Goal: Task Accomplishment & Management: Complete application form

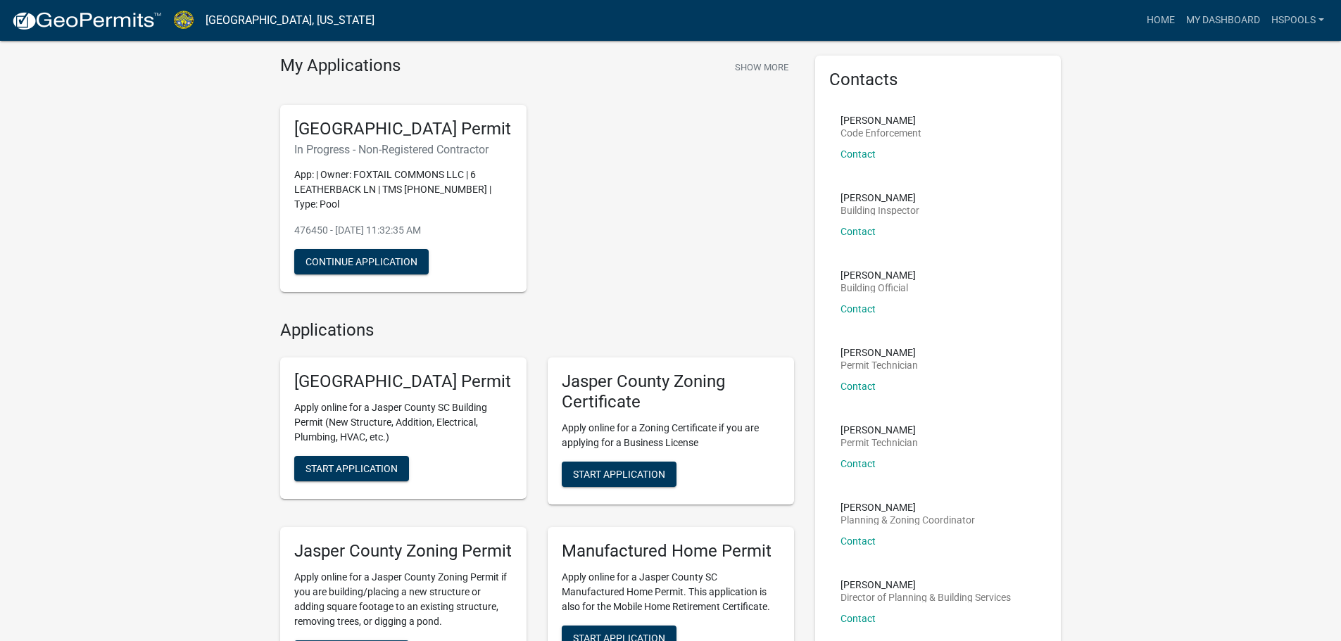
scroll to position [70, 0]
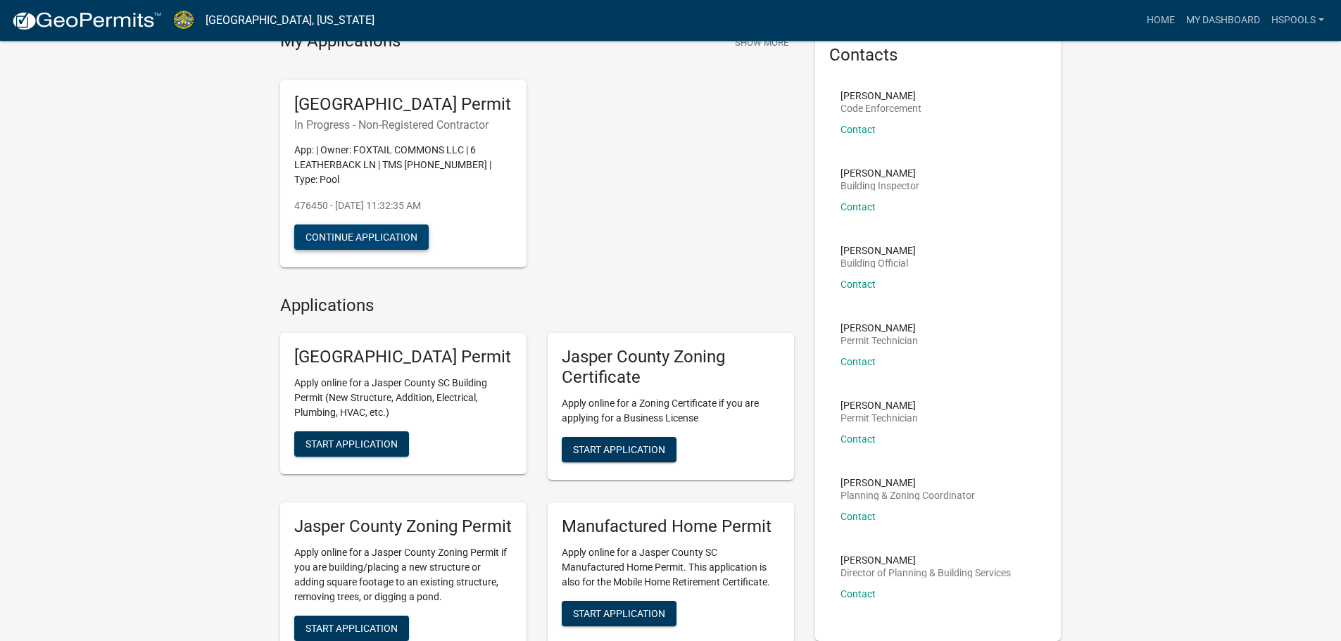
click at [364, 250] on button "Continue Application" at bounding box center [361, 237] width 134 height 25
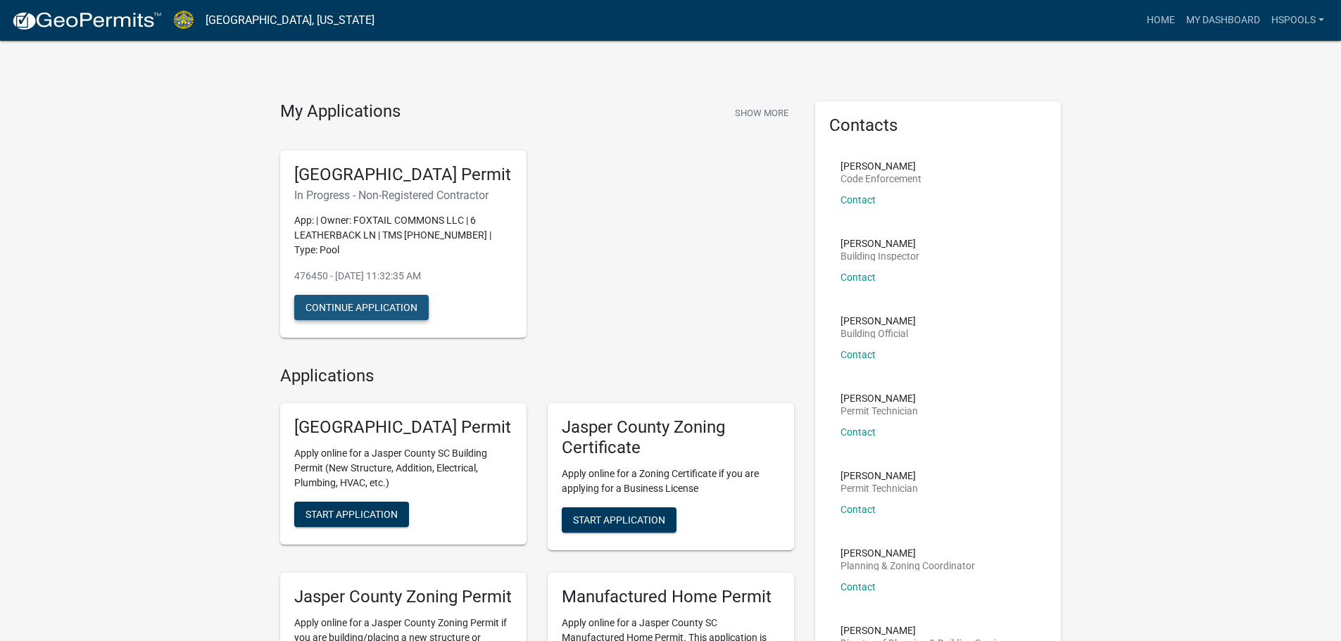
click at [343, 320] on button "Continue Application" at bounding box center [361, 307] width 134 height 25
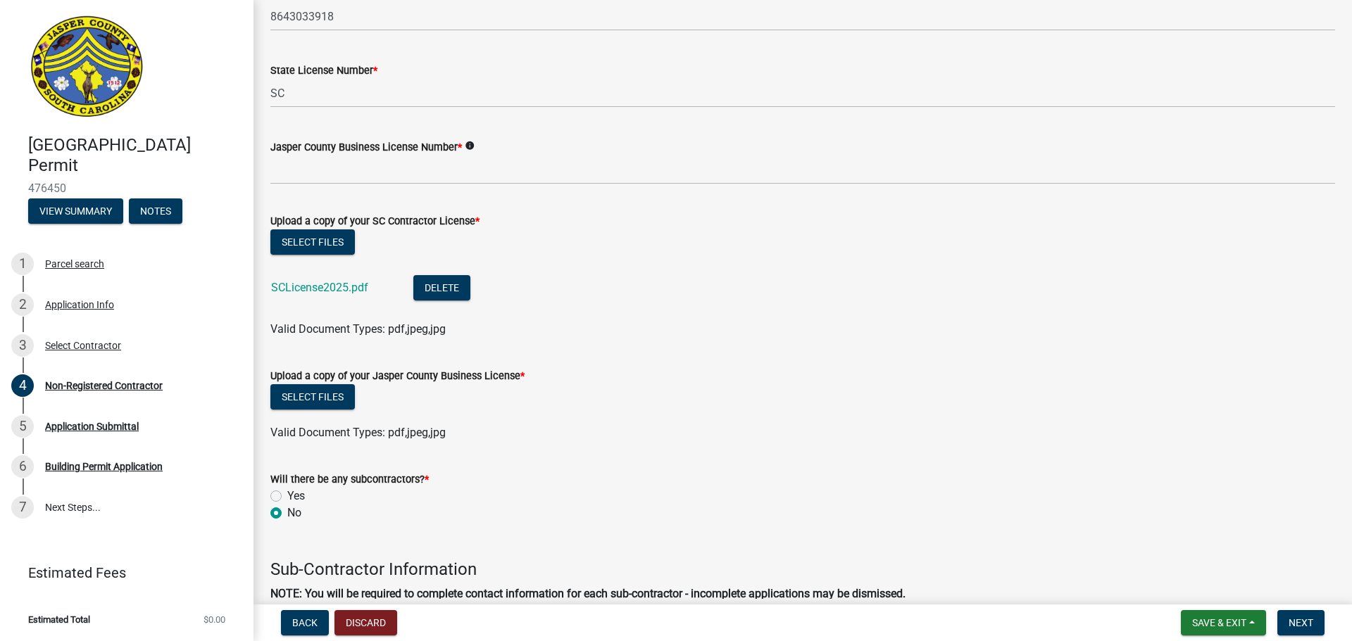
scroll to position [704, 0]
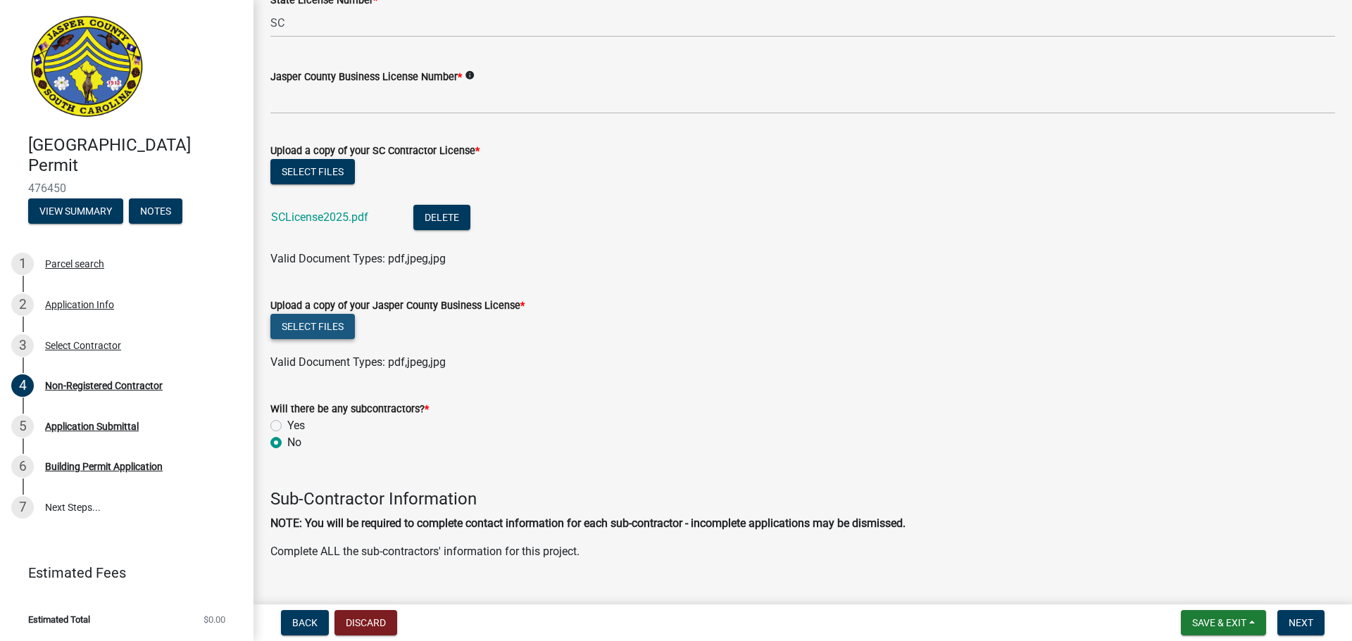
click at [307, 324] on button "Select files" at bounding box center [312, 326] width 84 height 25
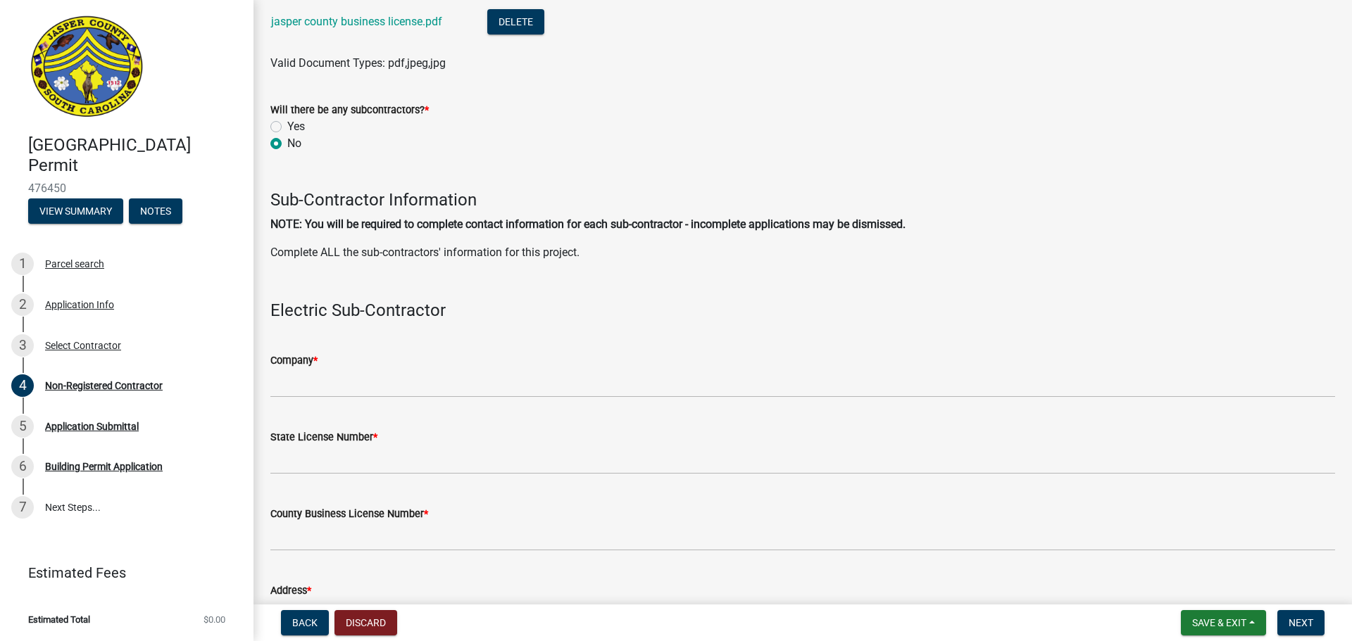
scroll to position [1056, 0]
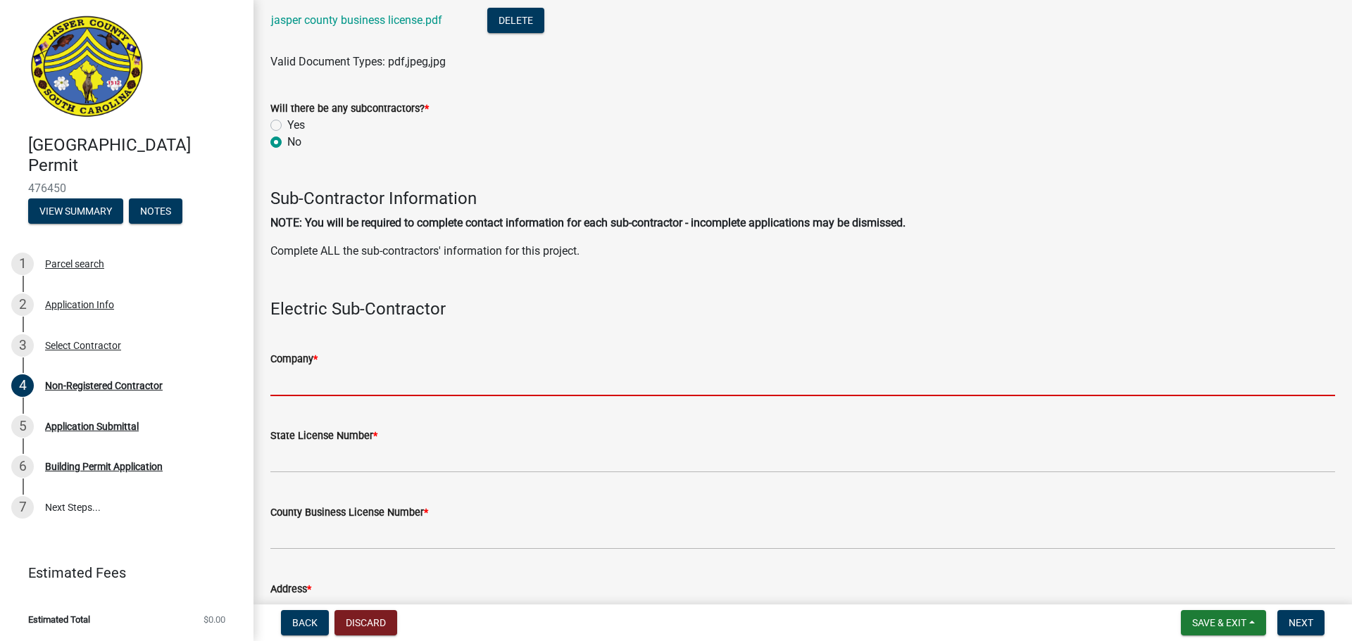
click at [351, 377] on input "Company *" at bounding box center [802, 381] width 1064 height 29
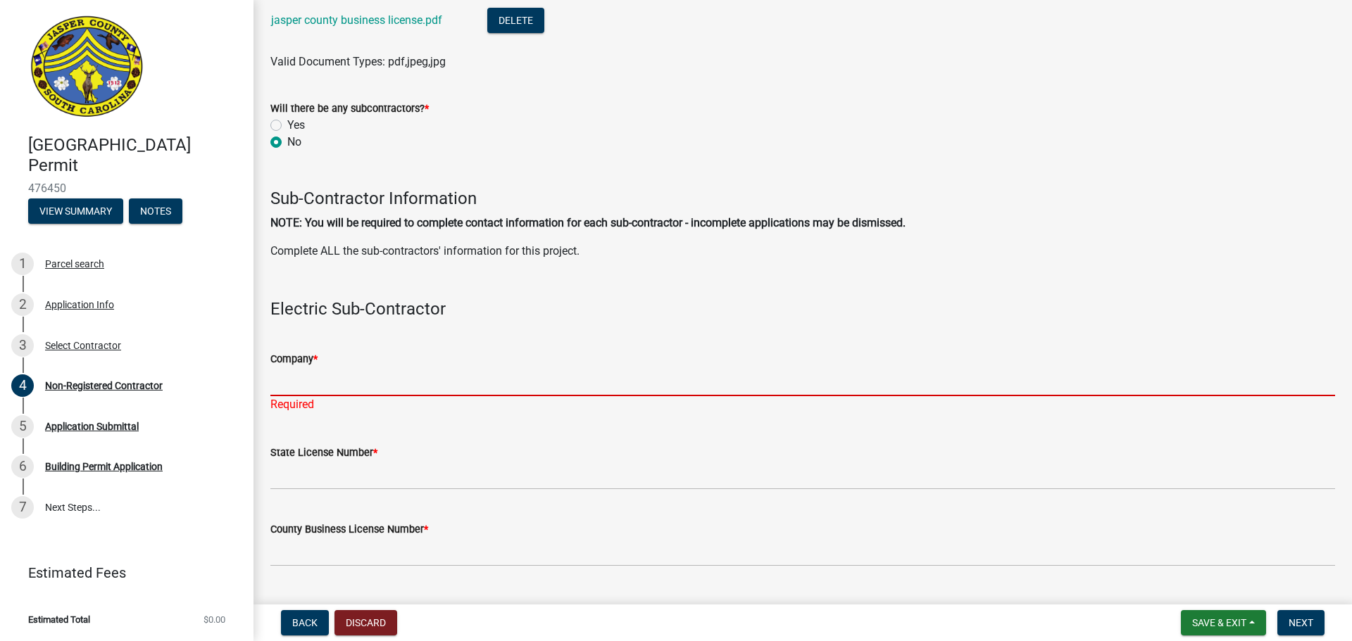
click at [291, 376] on input "Company *" at bounding box center [802, 381] width 1064 height 29
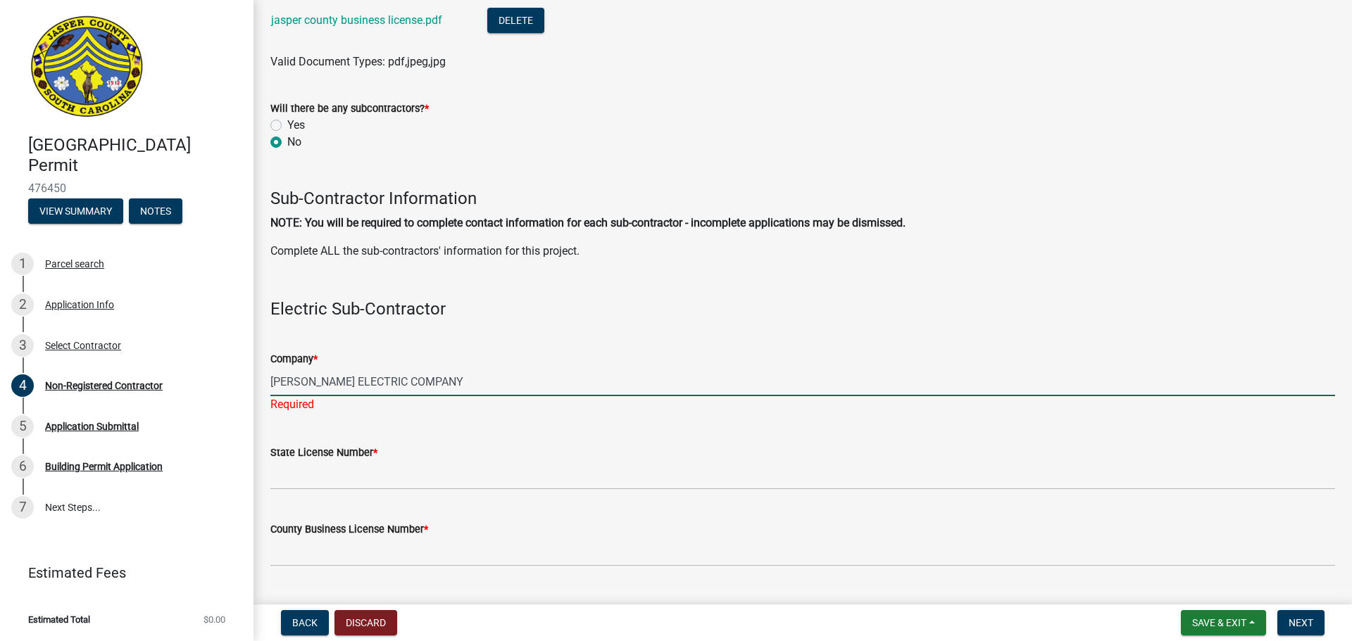
type input "[PERSON_NAME] ELECTRIC COMPANY"
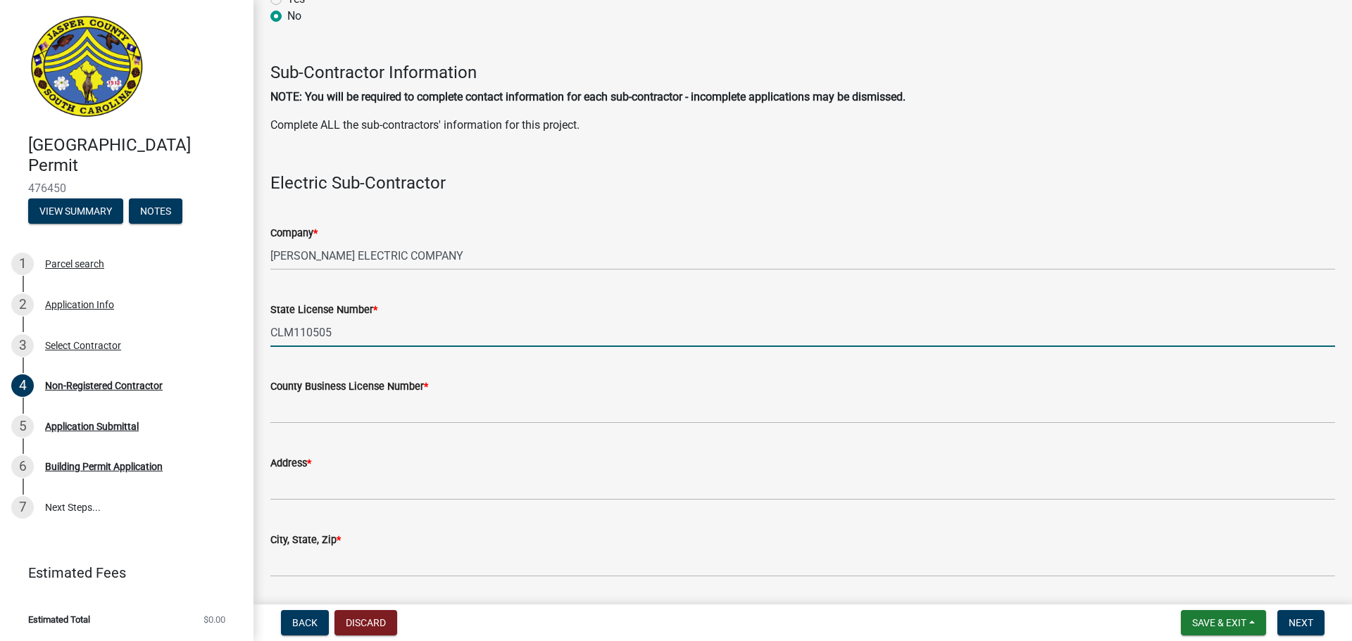
scroll to position [1337, 0]
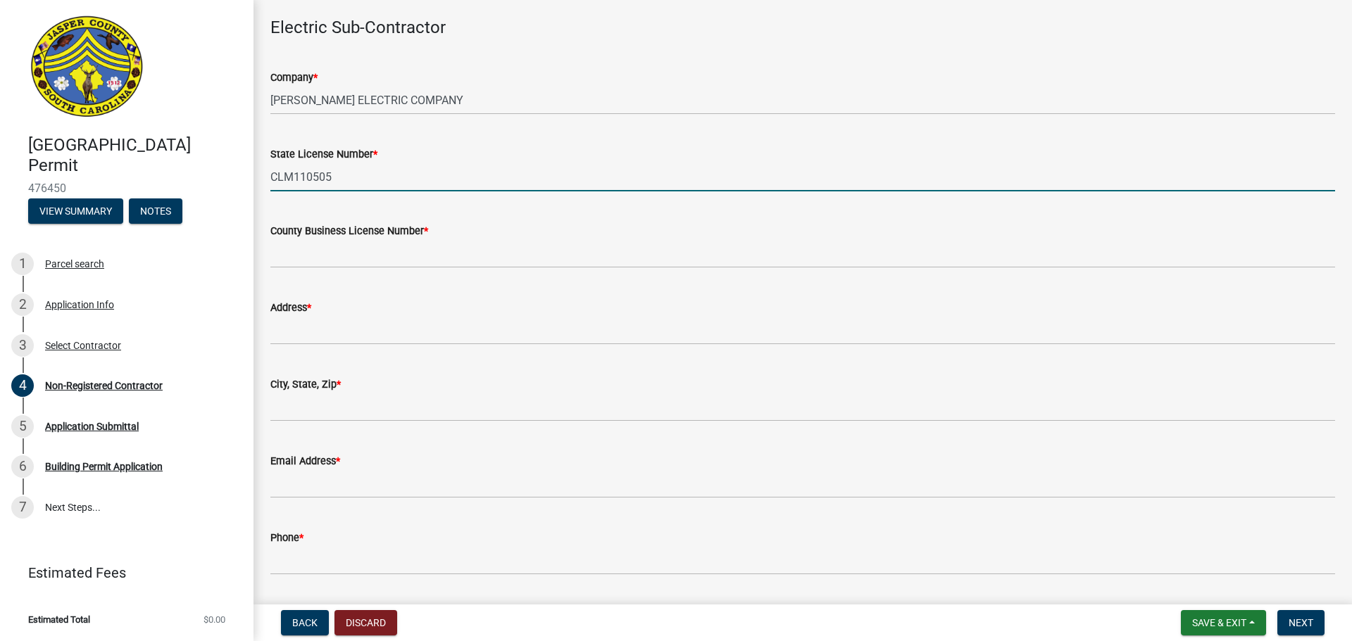
type input "CLM110505"
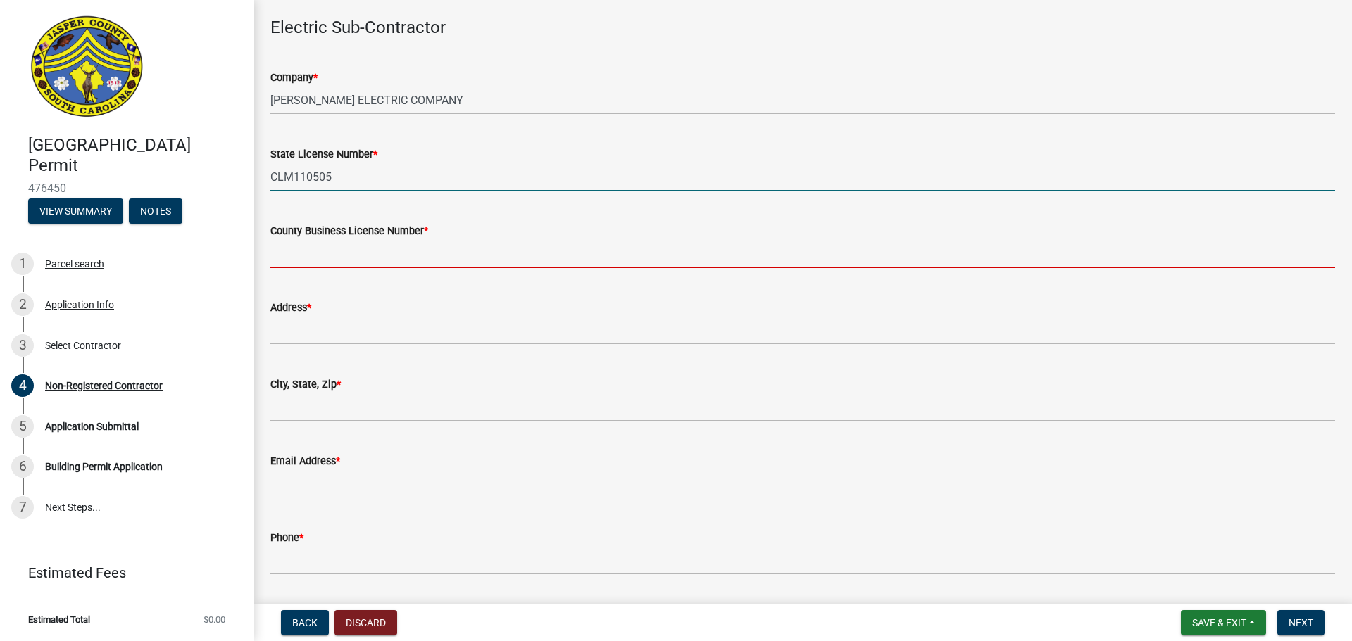
click at [357, 255] on input "County Business License Number *" at bounding box center [802, 253] width 1064 height 29
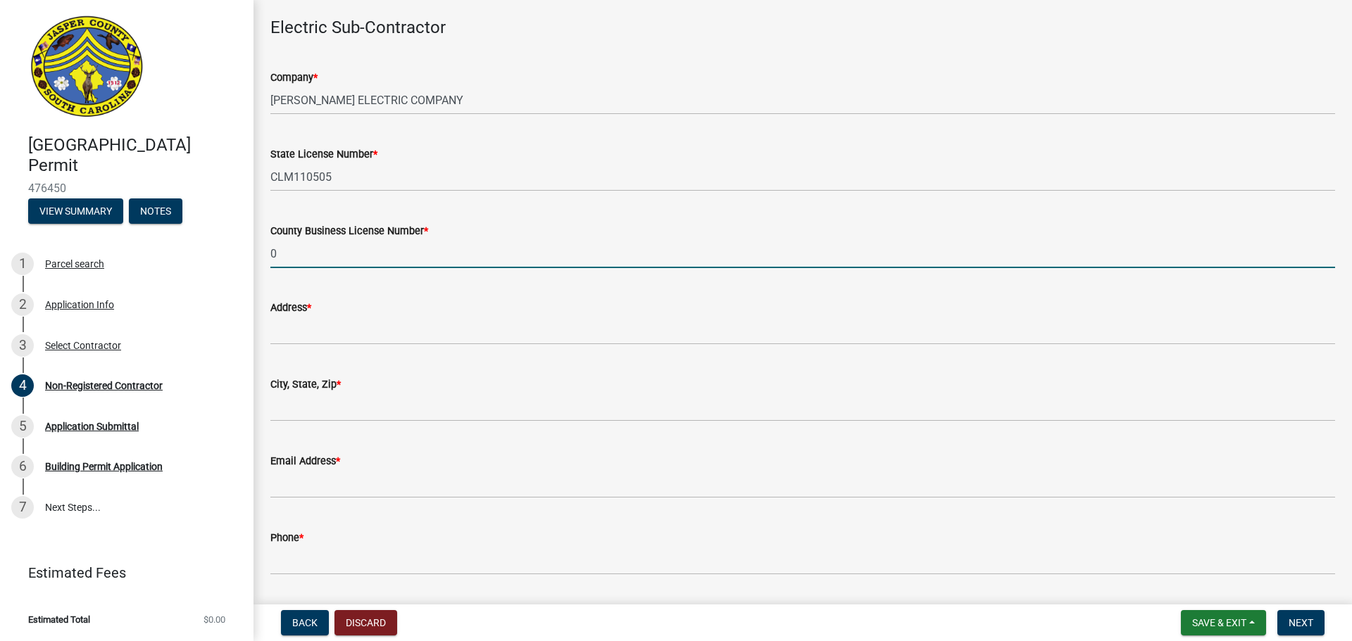
type input "0"
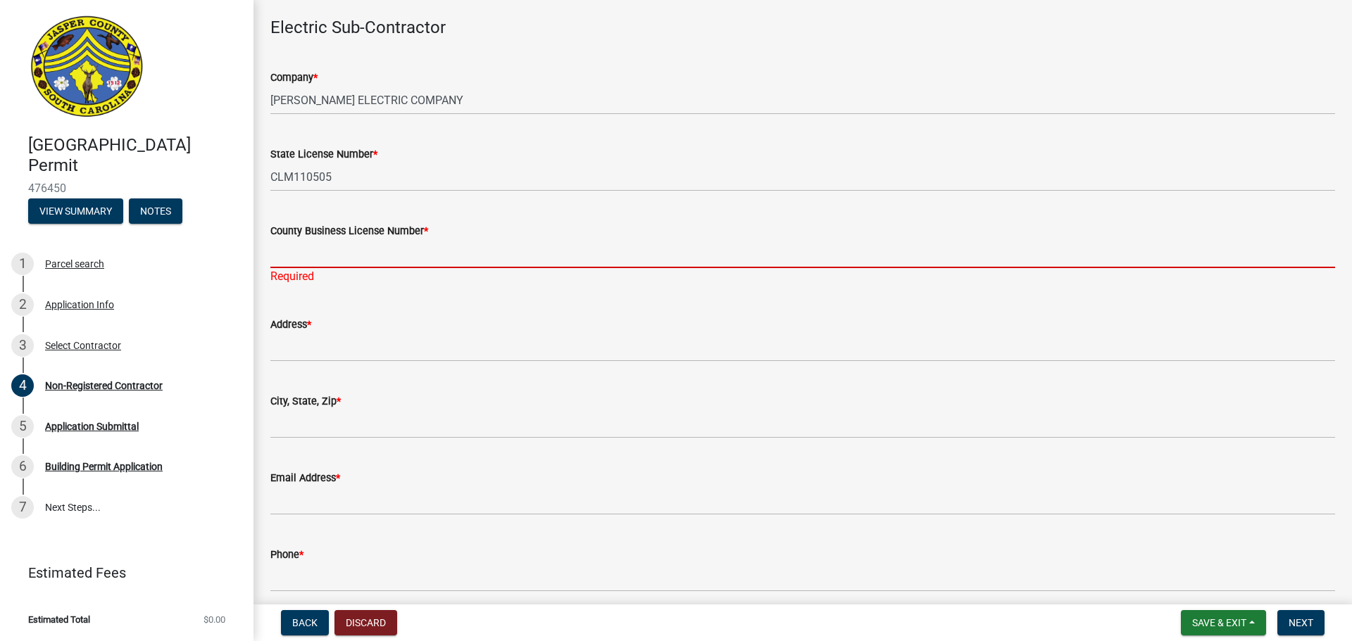
drag, startPoint x: 306, startPoint y: 243, endPoint x: 330, endPoint y: 258, distance: 28.7
click at [307, 243] on input "County Business License Number *" at bounding box center [802, 253] width 1064 height 29
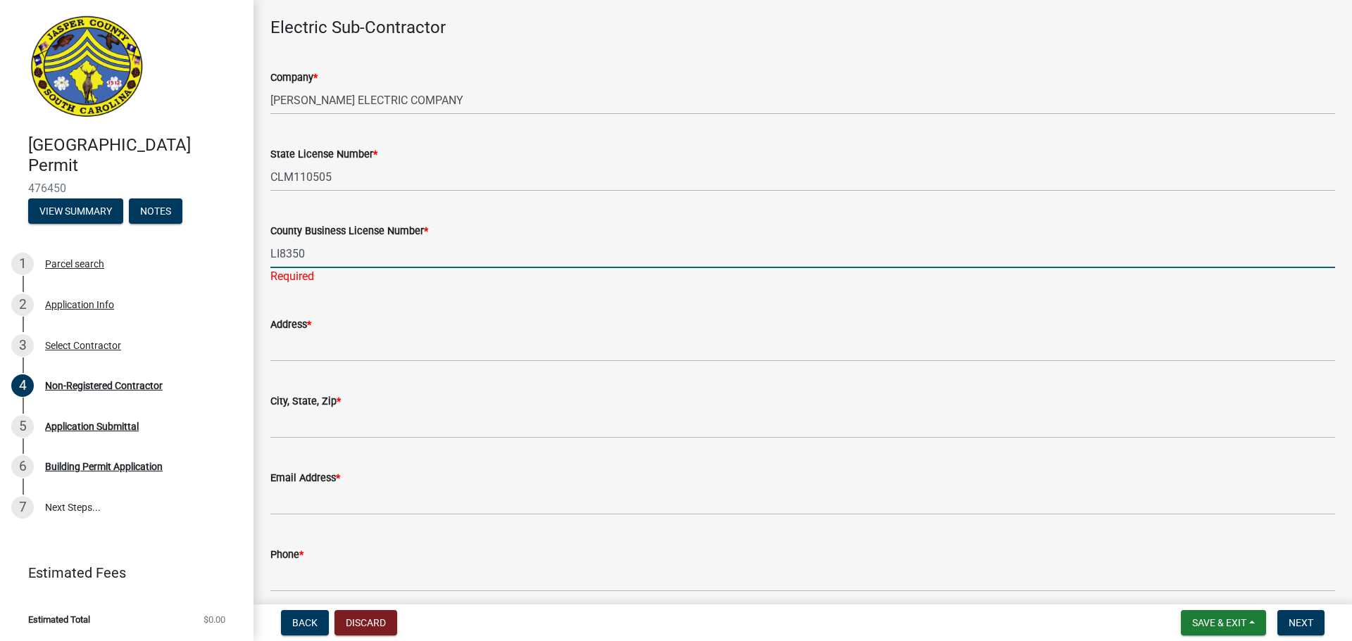
type input "LI8350"
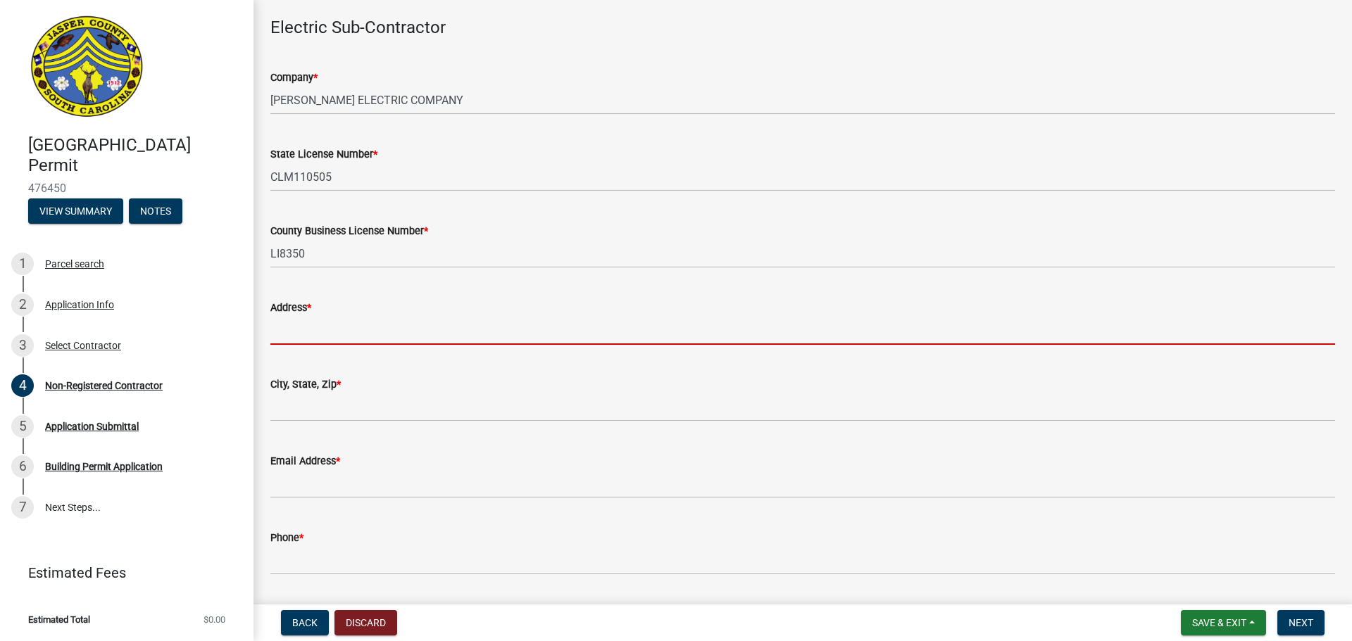
click at [280, 350] on wm-data-entity-input "Address *" at bounding box center [802, 317] width 1064 height 77
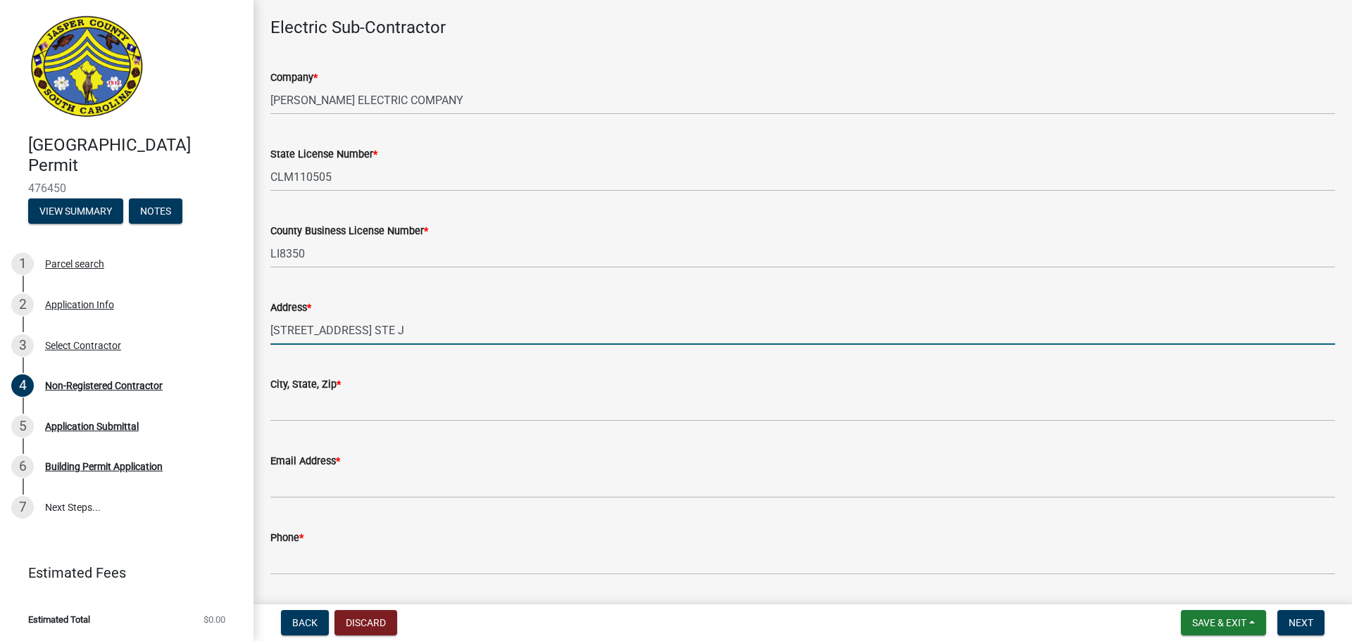
type input "[STREET_ADDRESS] STE J"
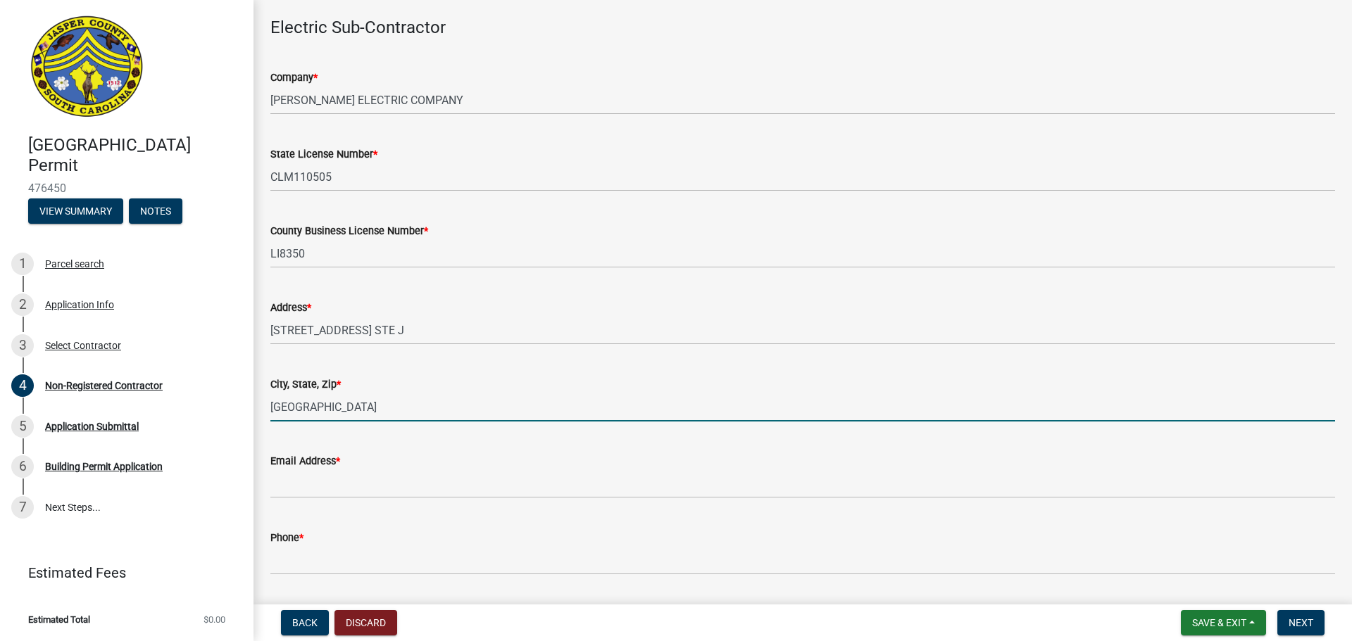
type input "[GEOGRAPHIC_DATA]"
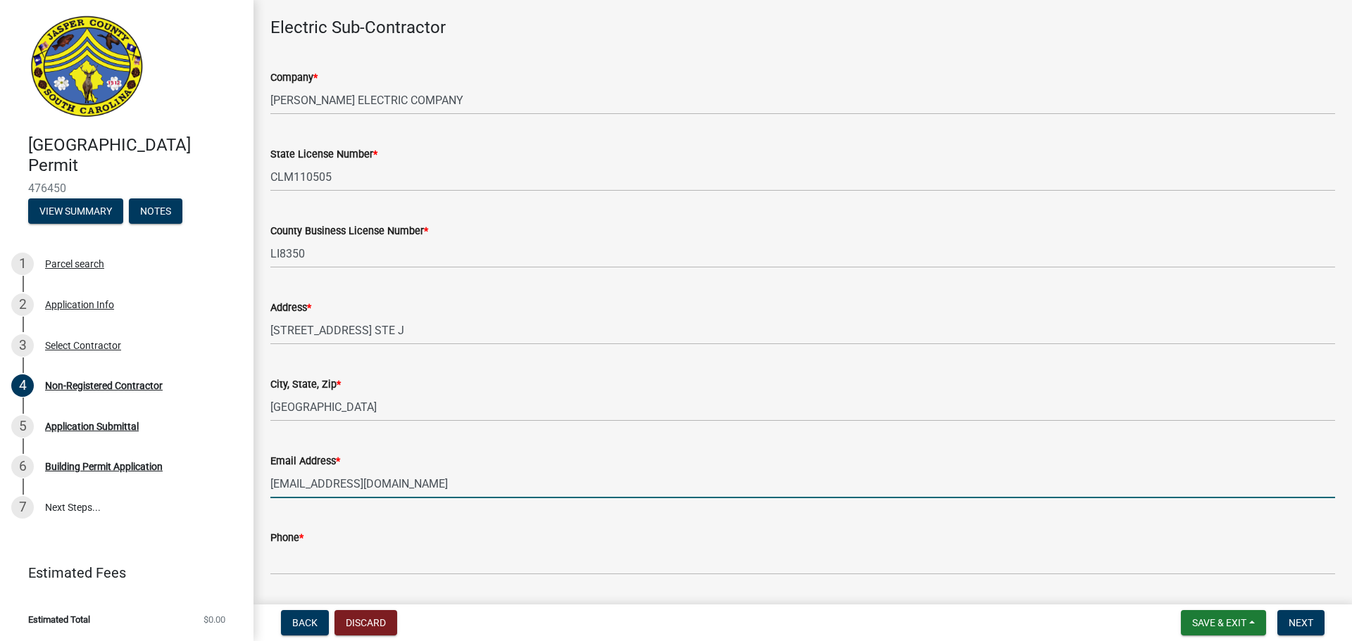
type input "[EMAIL_ADDRESS][DOMAIN_NAME]"
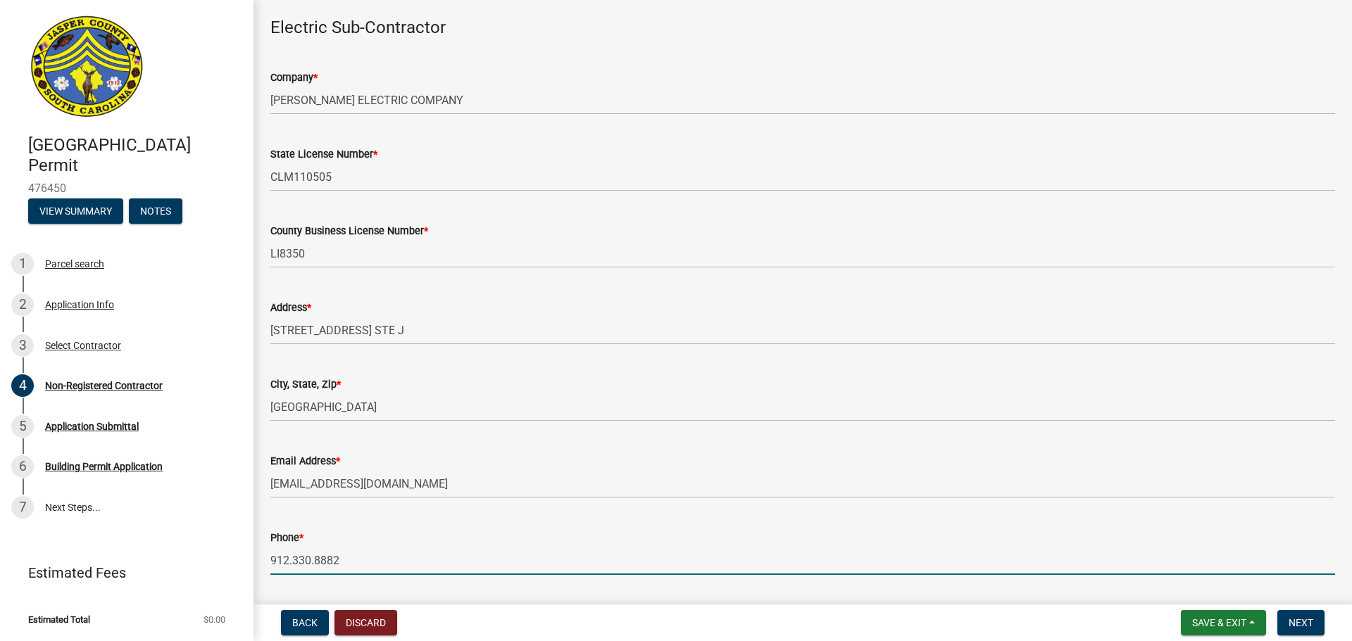
type input "912.330.8882"
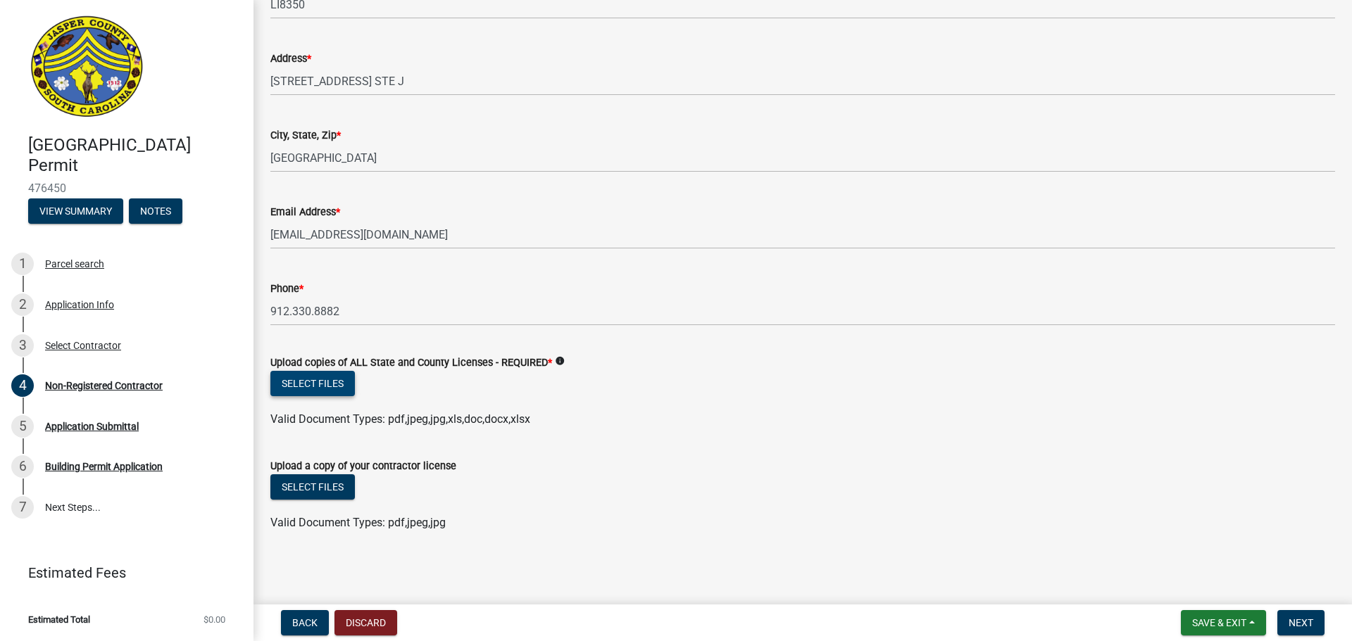
click at [325, 384] on button "Select files" at bounding box center [312, 383] width 84 height 25
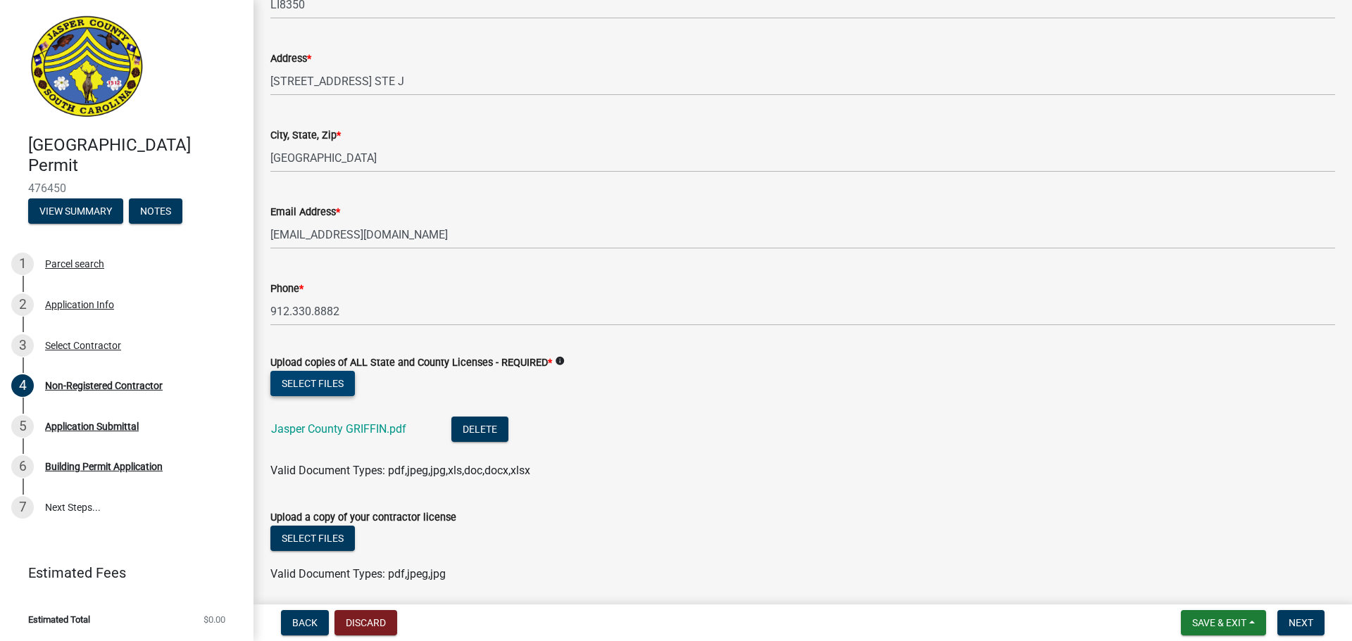
click at [329, 384] on button "Select files" at bounding box center [312, 383] width 84 height 25
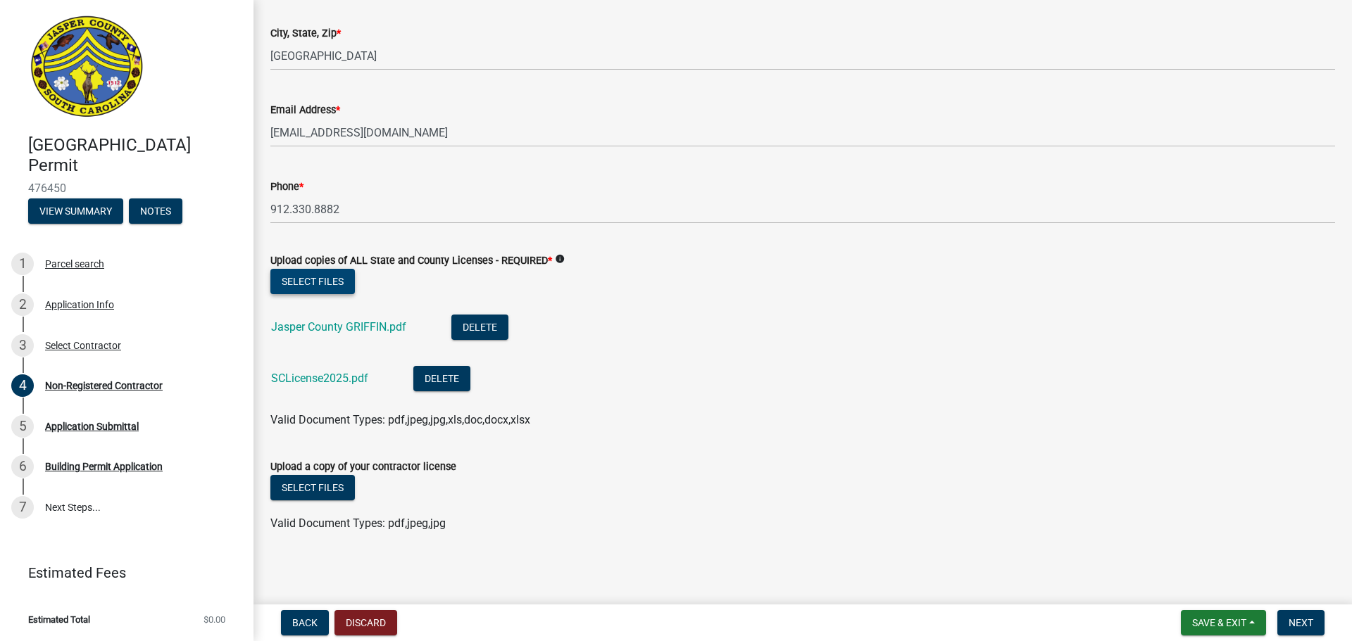
scroll to position [1689, 0]
click at [441, 375] on button "Delete" at bounding box center [441, 377] width 57 height 25
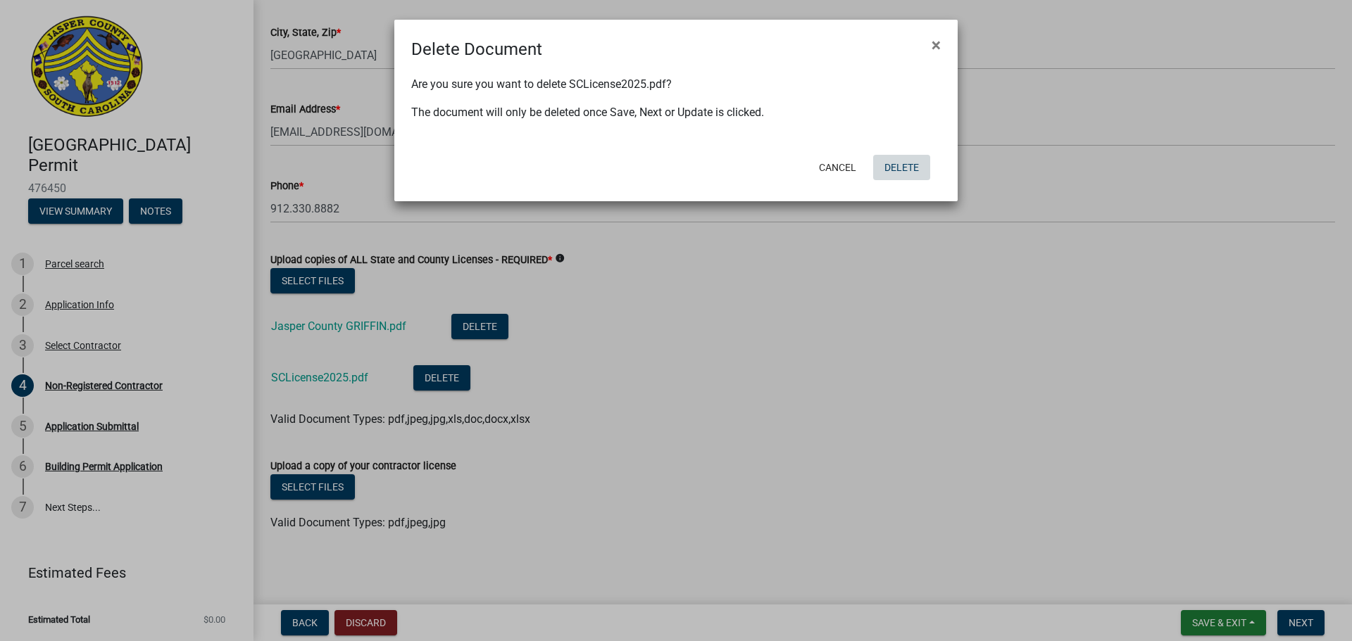
click at [893, 164] on button "Delete" at bounding box center [901, 167] width 57 height 25
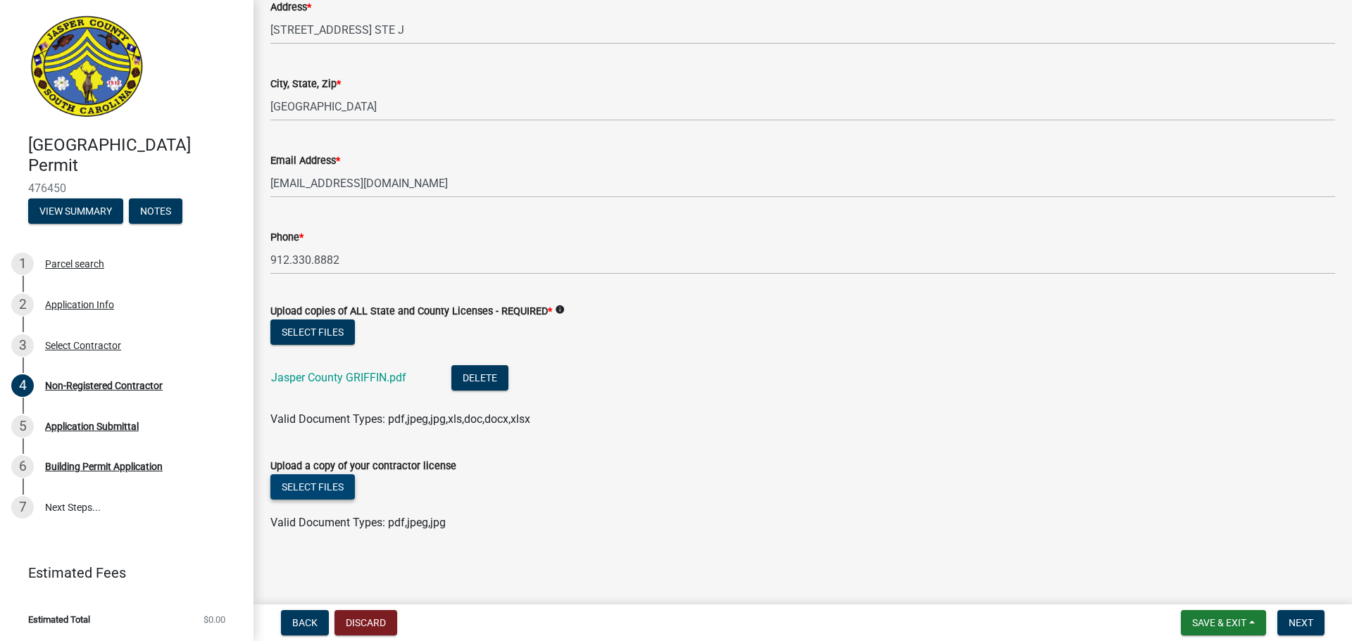
click at [322, 486] on button "Select files" at bounding box center [312, 486] width 84 height 25
click at [301, 481] on button "Select files" at bounding box center [312, 486] width 84 height 25
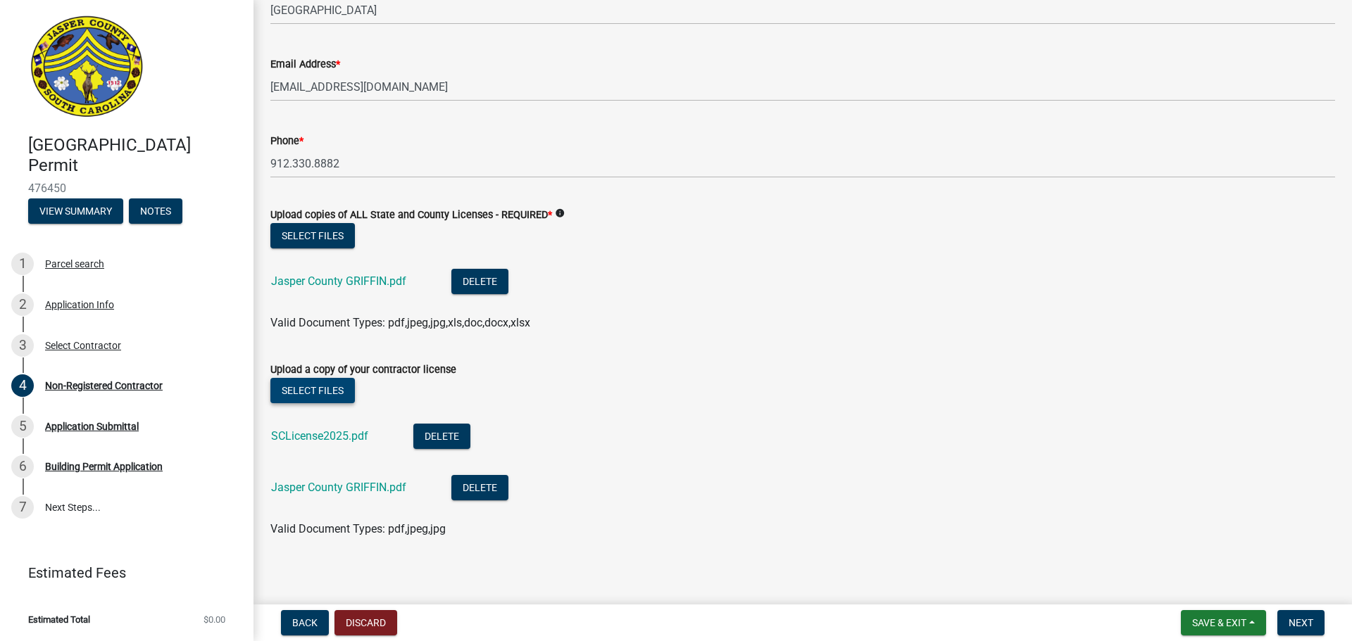
scroll to position [1741, 0]
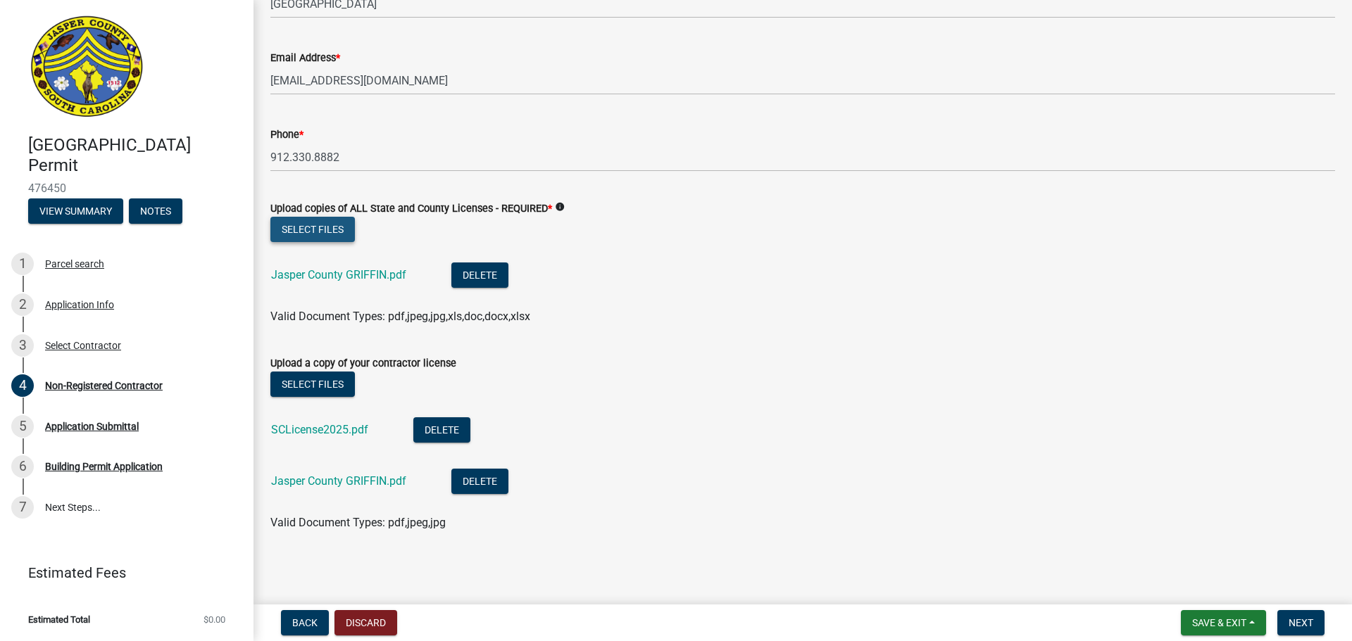
click at [319, 222] on button "Select files" at bounding box center [312, 229] width 84 height 25
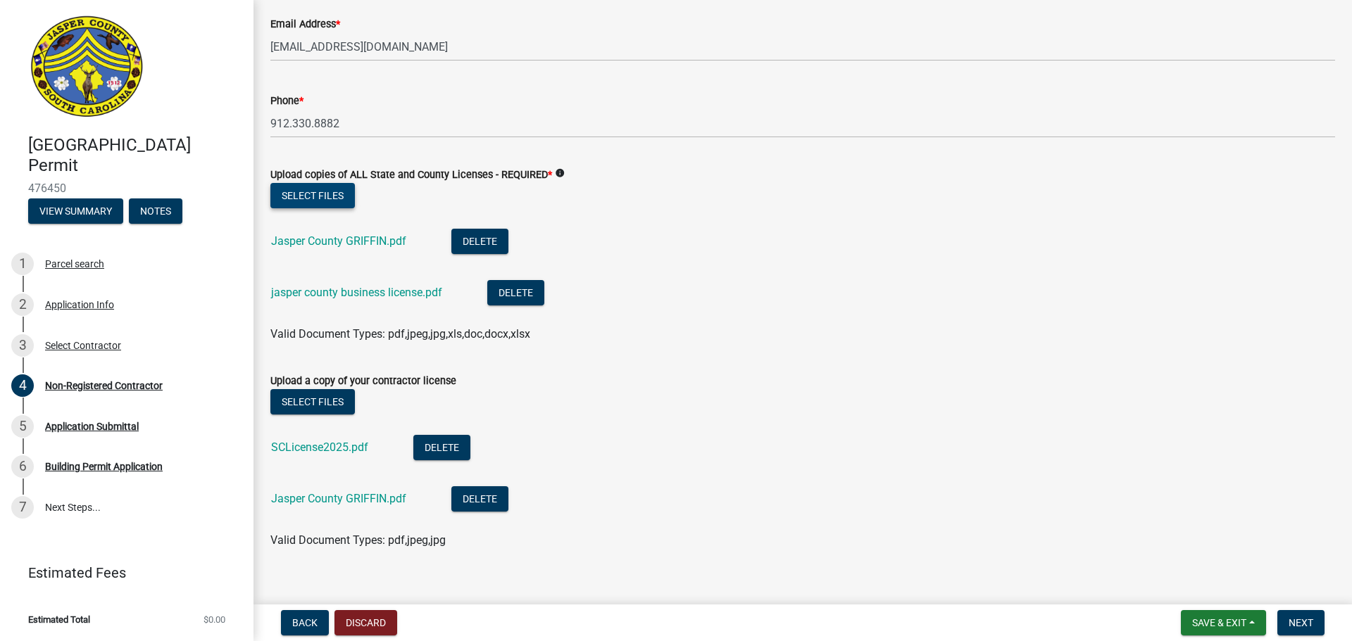
scroll to position [1792, 0]
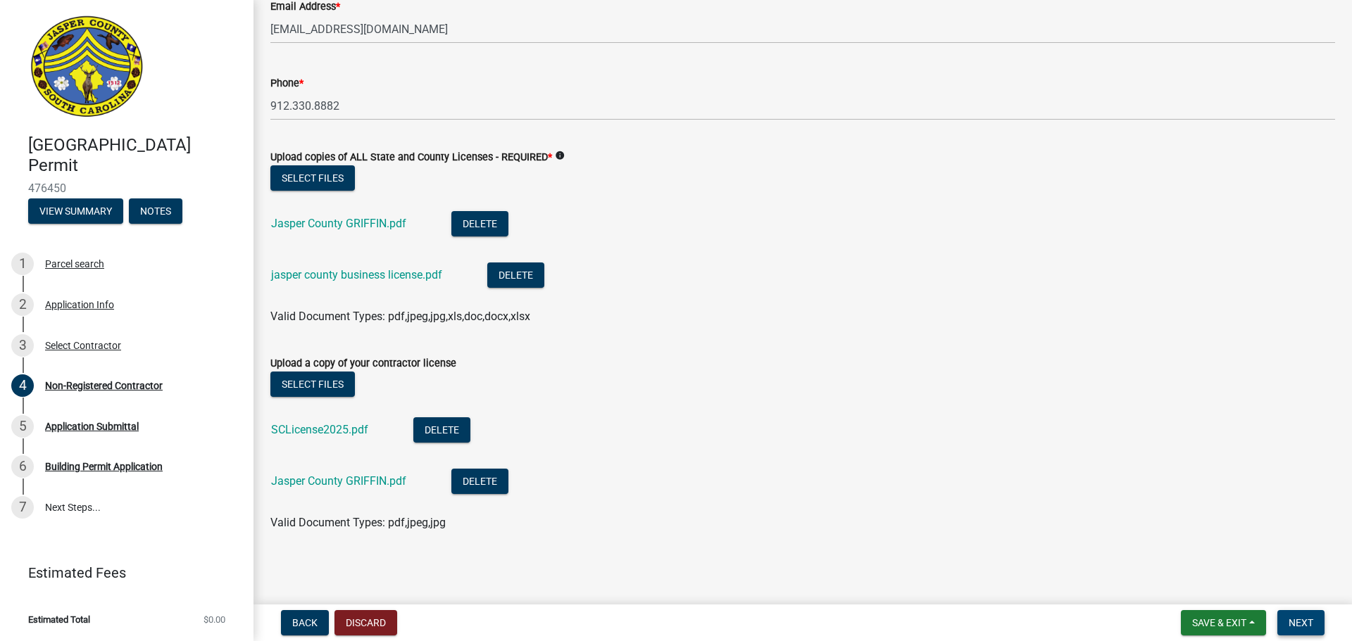
click at [1309, 621] on span "Next" at bounding box center [1300, 622] width 25 height 11
click at [1297, 617] on span "Next" at bounding box center [1300, 622] width 25 height 11
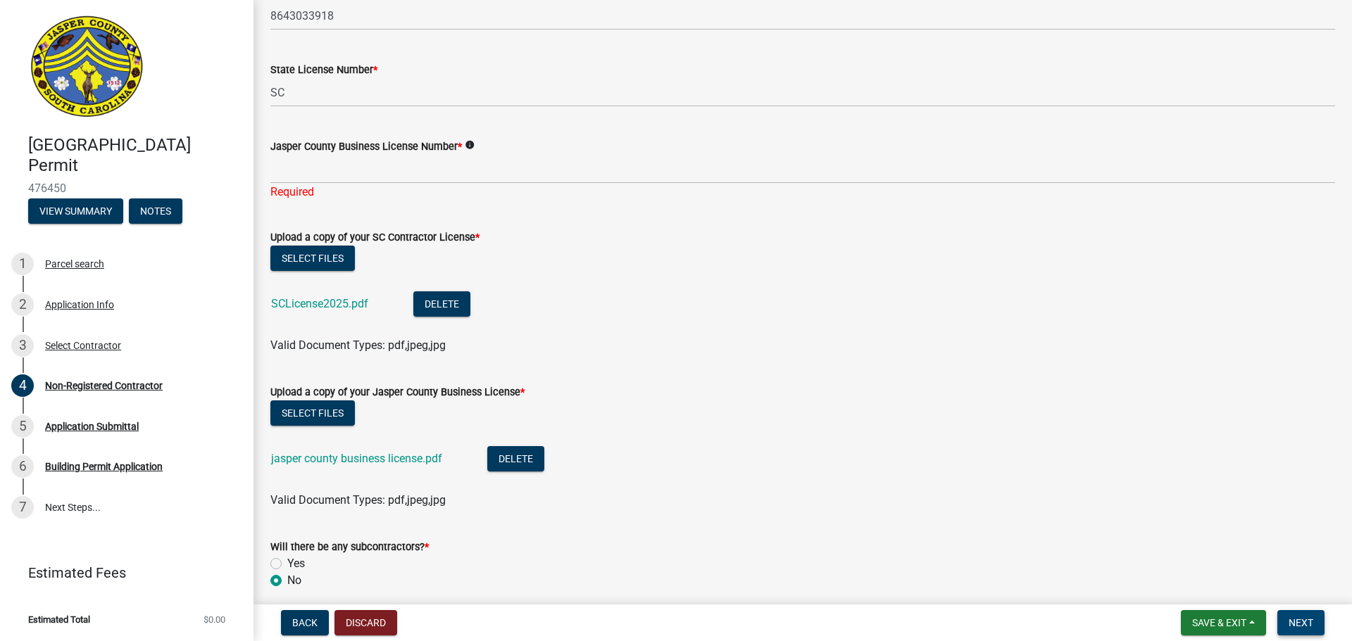
scroll to position [634, 0]
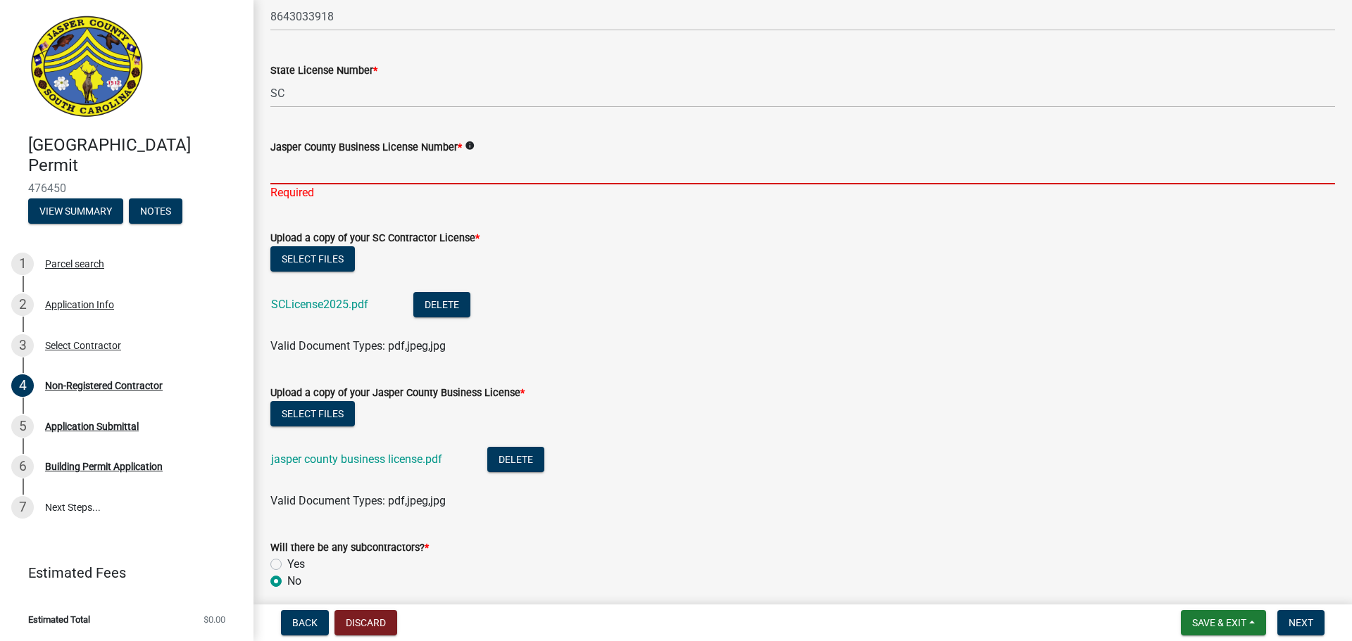
click at [298, 169] on input "Jasper County Business License Number *" at bounding box center [802, 170] width 1064 height 29
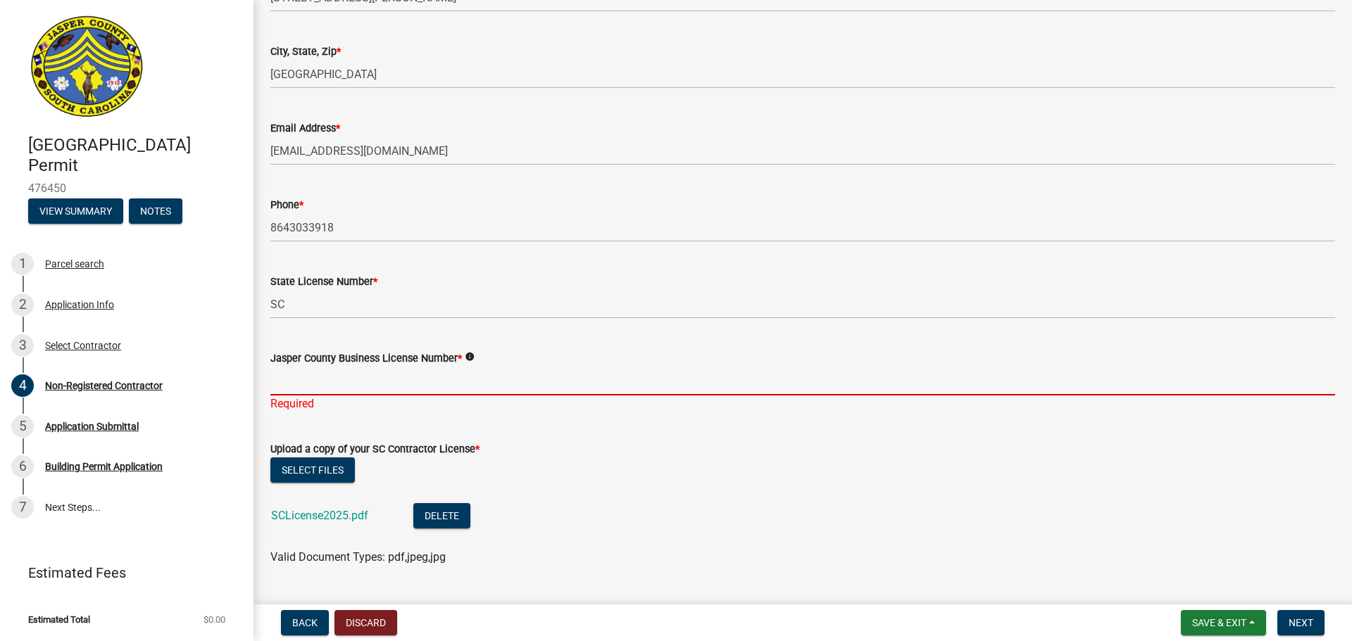
scroll to position [493, 0]
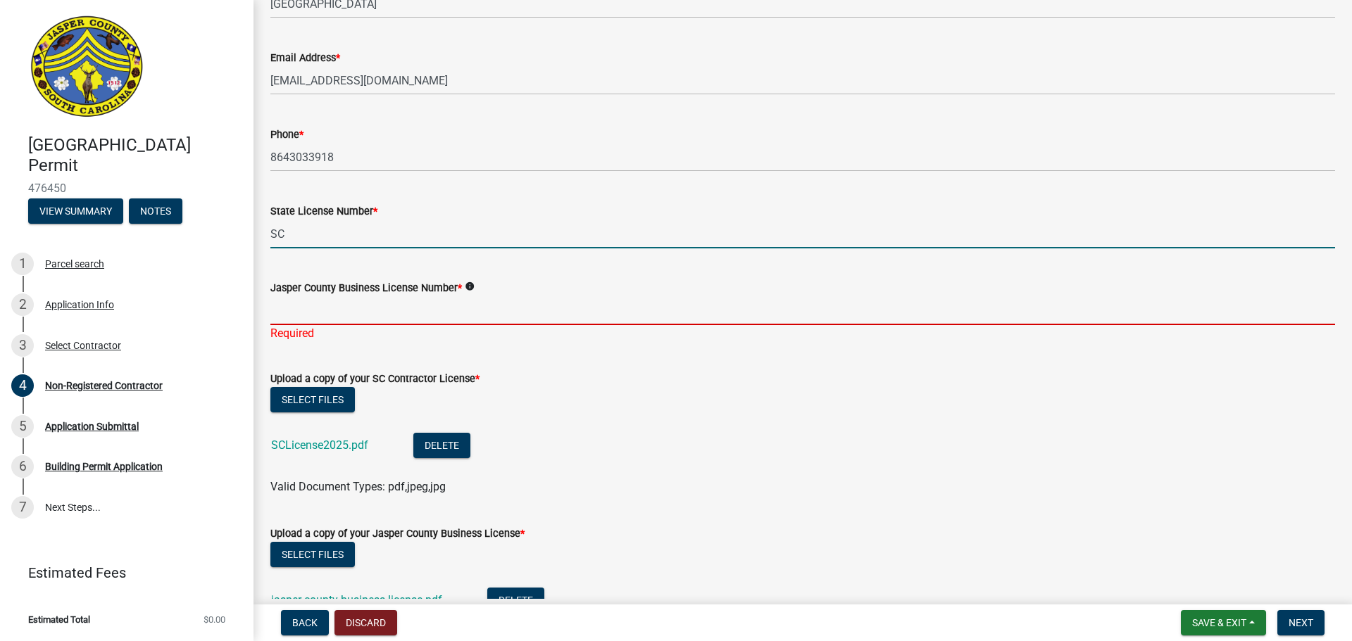
click at [294, 234] on input "SC" at bounding box center [802, 234] width 1064 height 29
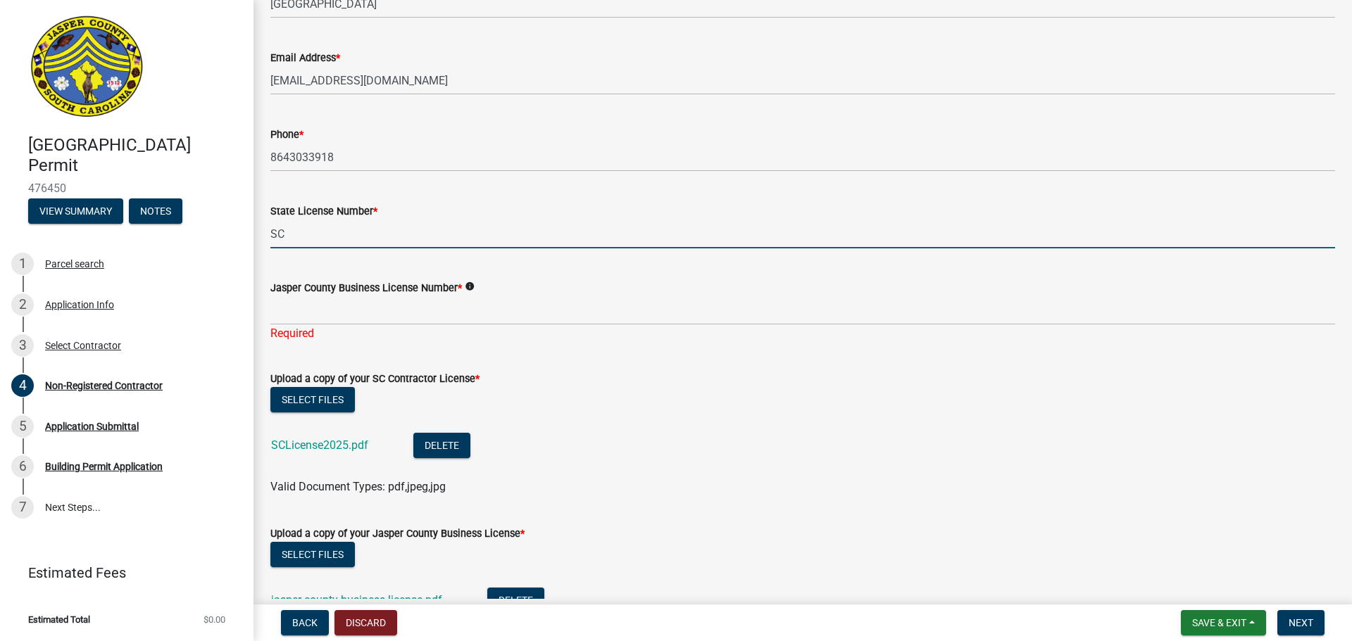
drag, startPoint x: 294, startPoint y: 234, endPoint x: 253, endPoint y: 234, distance: 40.1
type input "CLG103822"
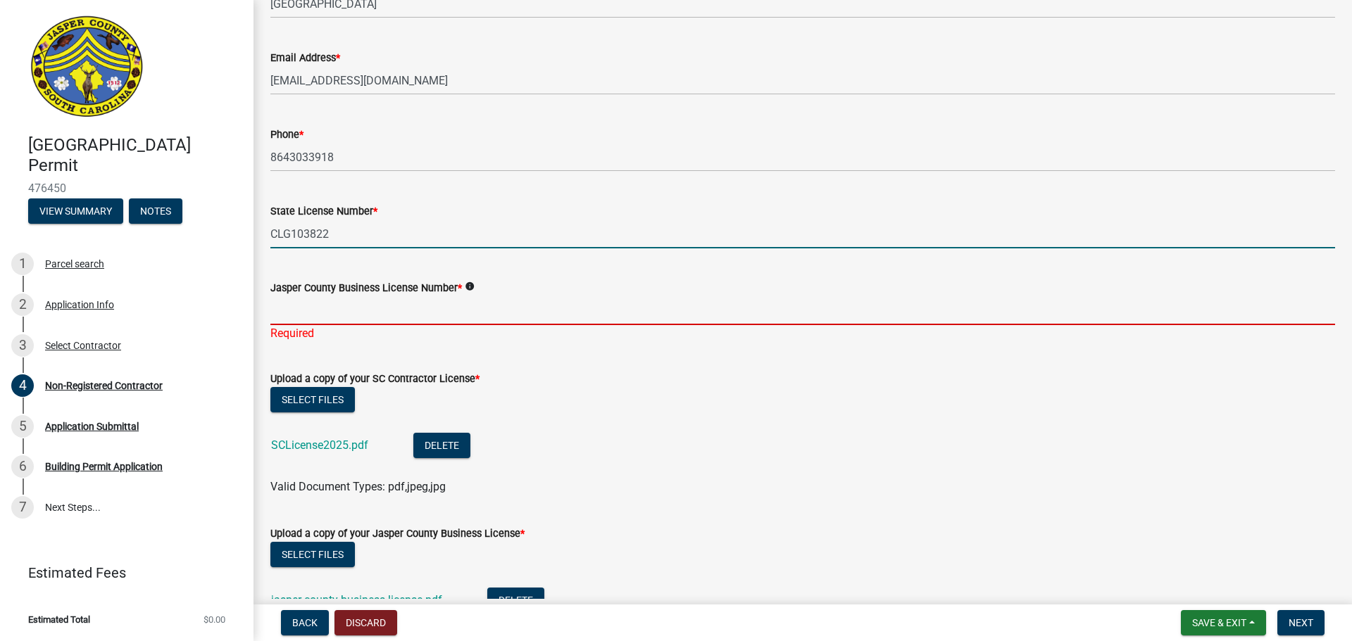
click at [281, 304] on input "Jasper County Business License Number *" at bounding box center [802, 310] width 1064 height 29
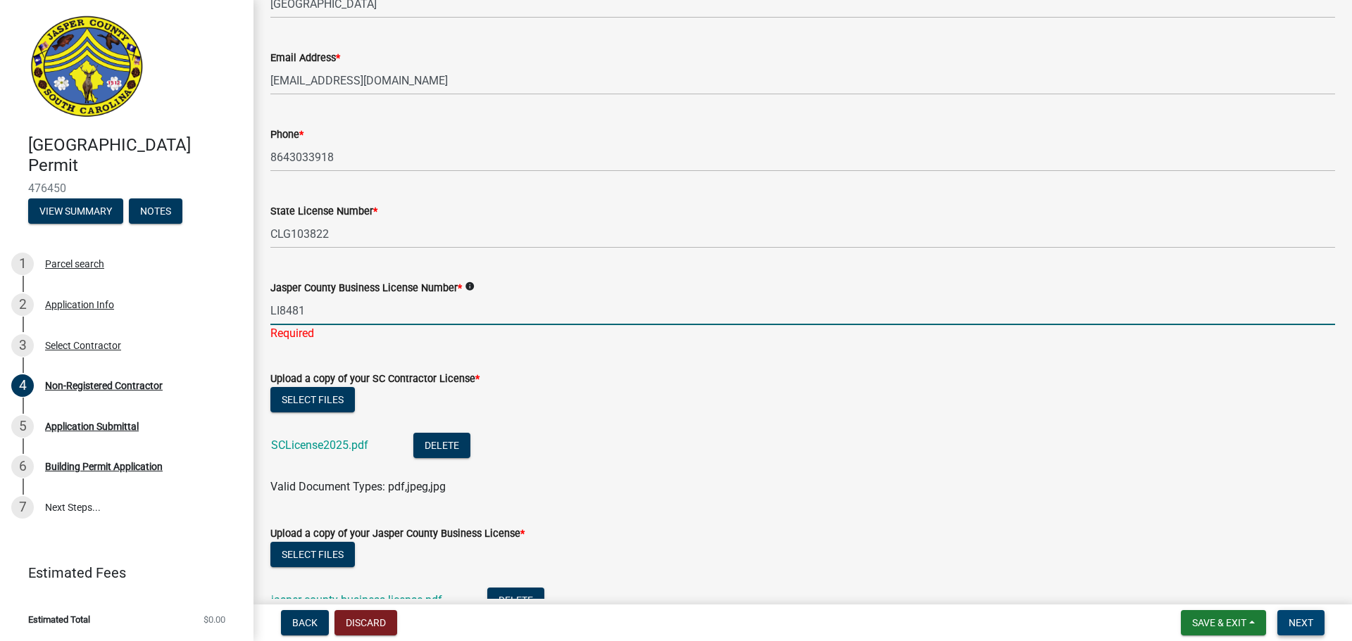
type input "LI8481"
click at [1305, 619] on span "Next" at bounding box center [1300, 622] width 25 height 11
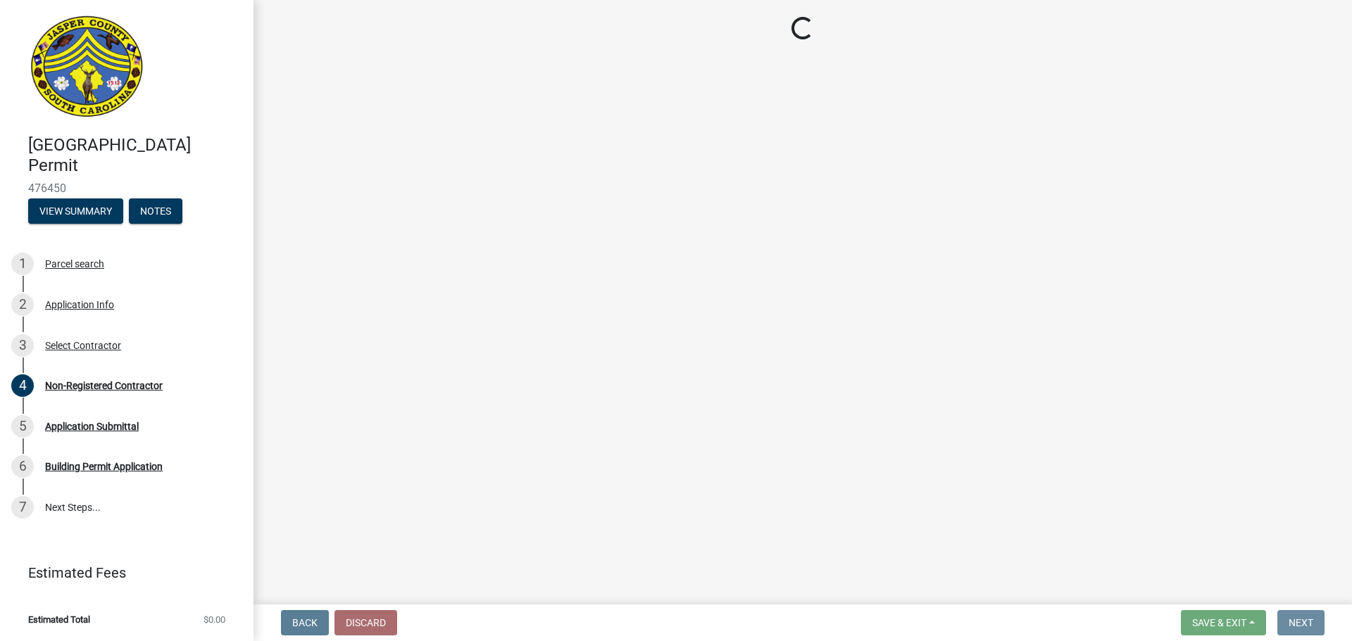
scroll to position [0, 0]
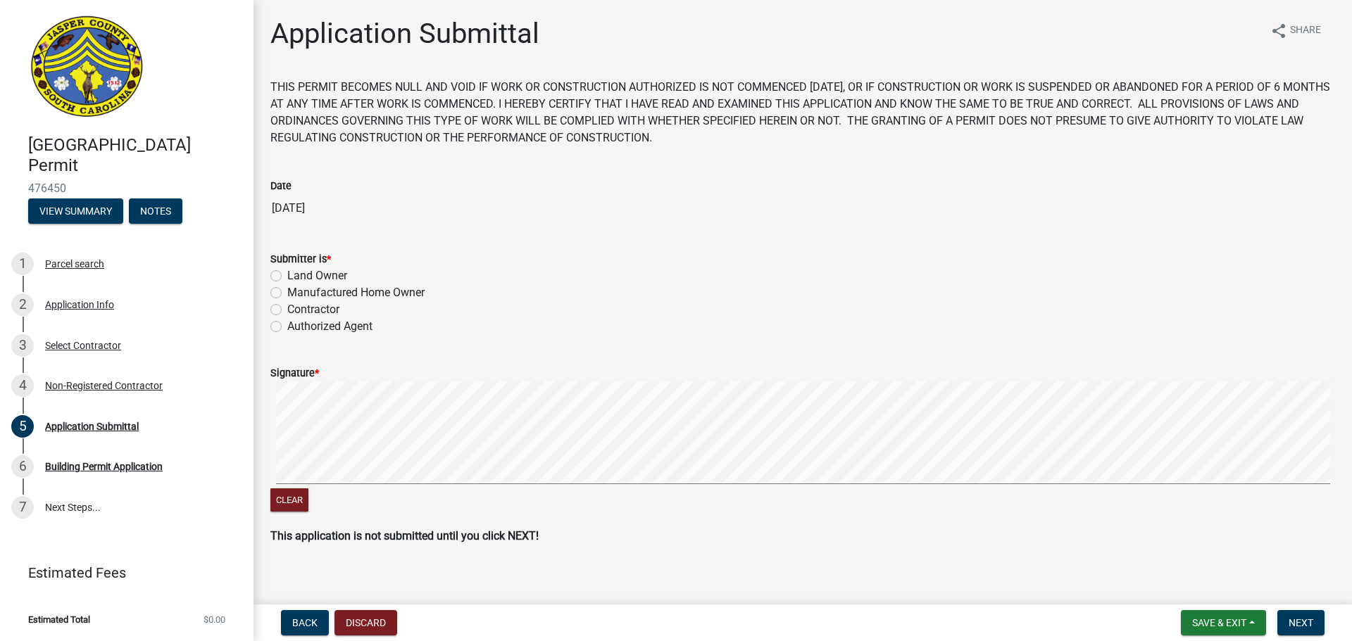
click at [287, 309] on label "Contractor" at bounding box center [313, 309] width 52 height 17
click at [287, 309] on input "Contractor" at bounding box center [291, 305] width 9 height 9
radio input "true"
click at [600, 498] on div "Clear" at bounding box center [802, 449] width 1064 height 134
click at [1304, 622] on span "Next" at bounding box center [1300, 622] width 25 height 11
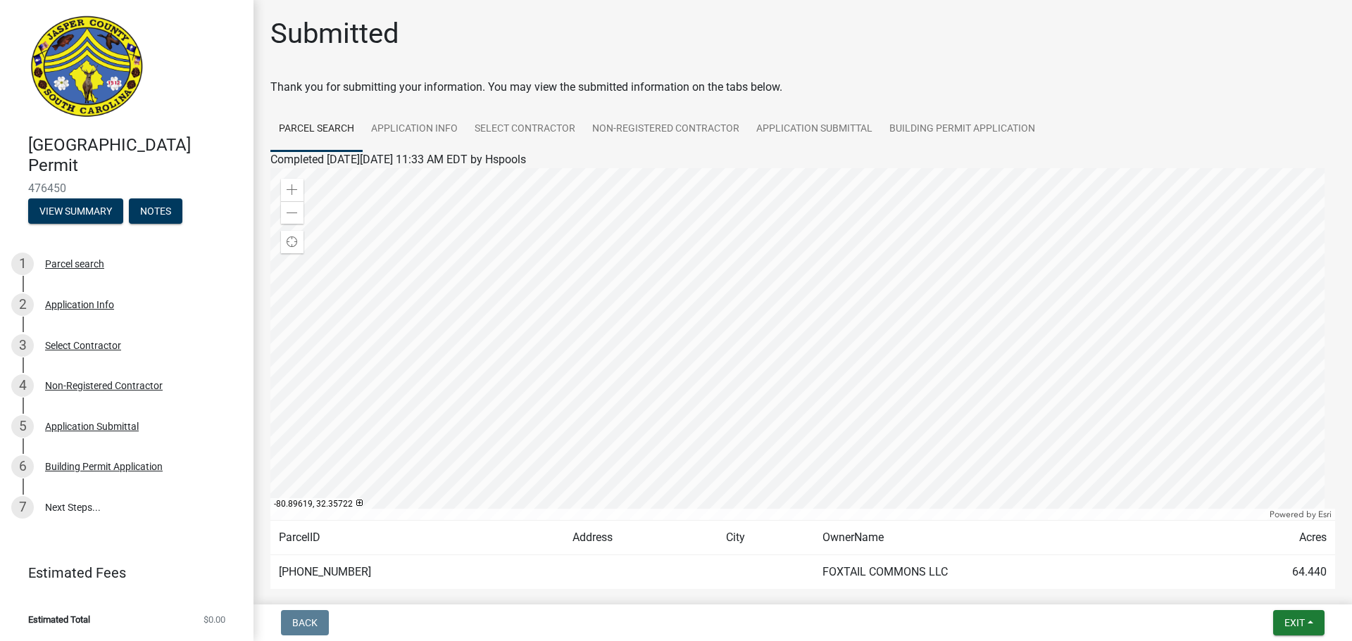
scroll to position [73, 0]
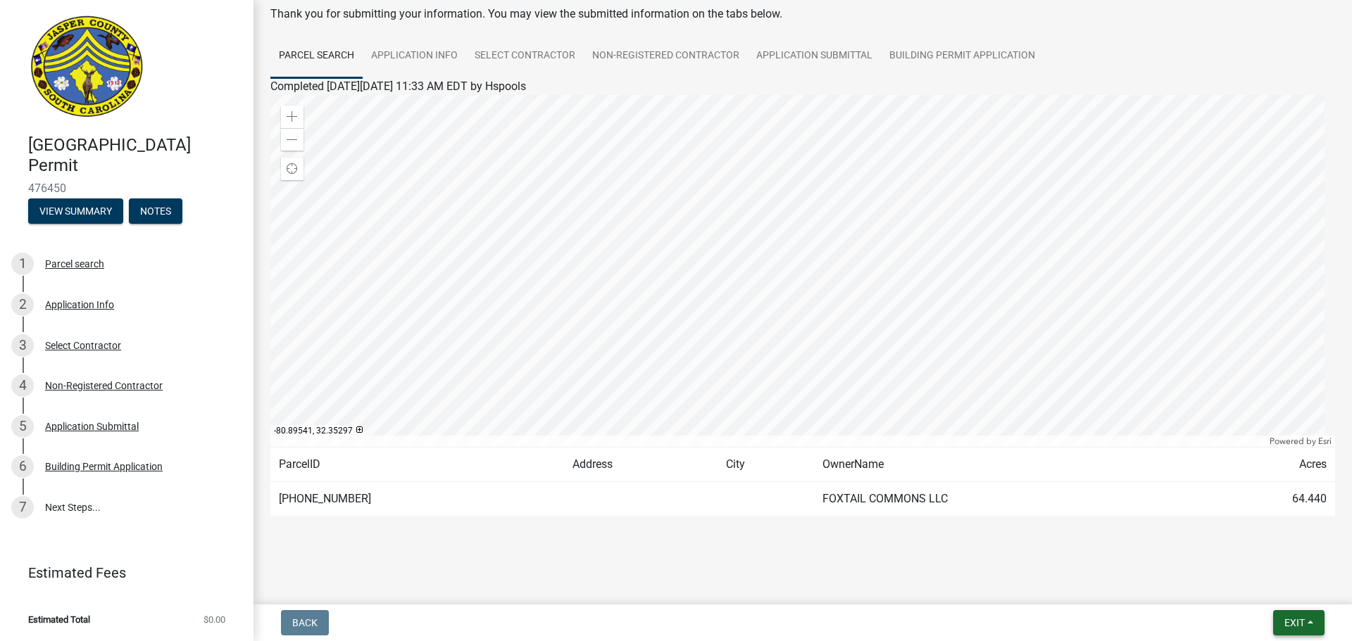
click at [1293, 617] on span "Exit" at bounding box center [1294, 622] width 20 height 11
